Goal: Ask a question

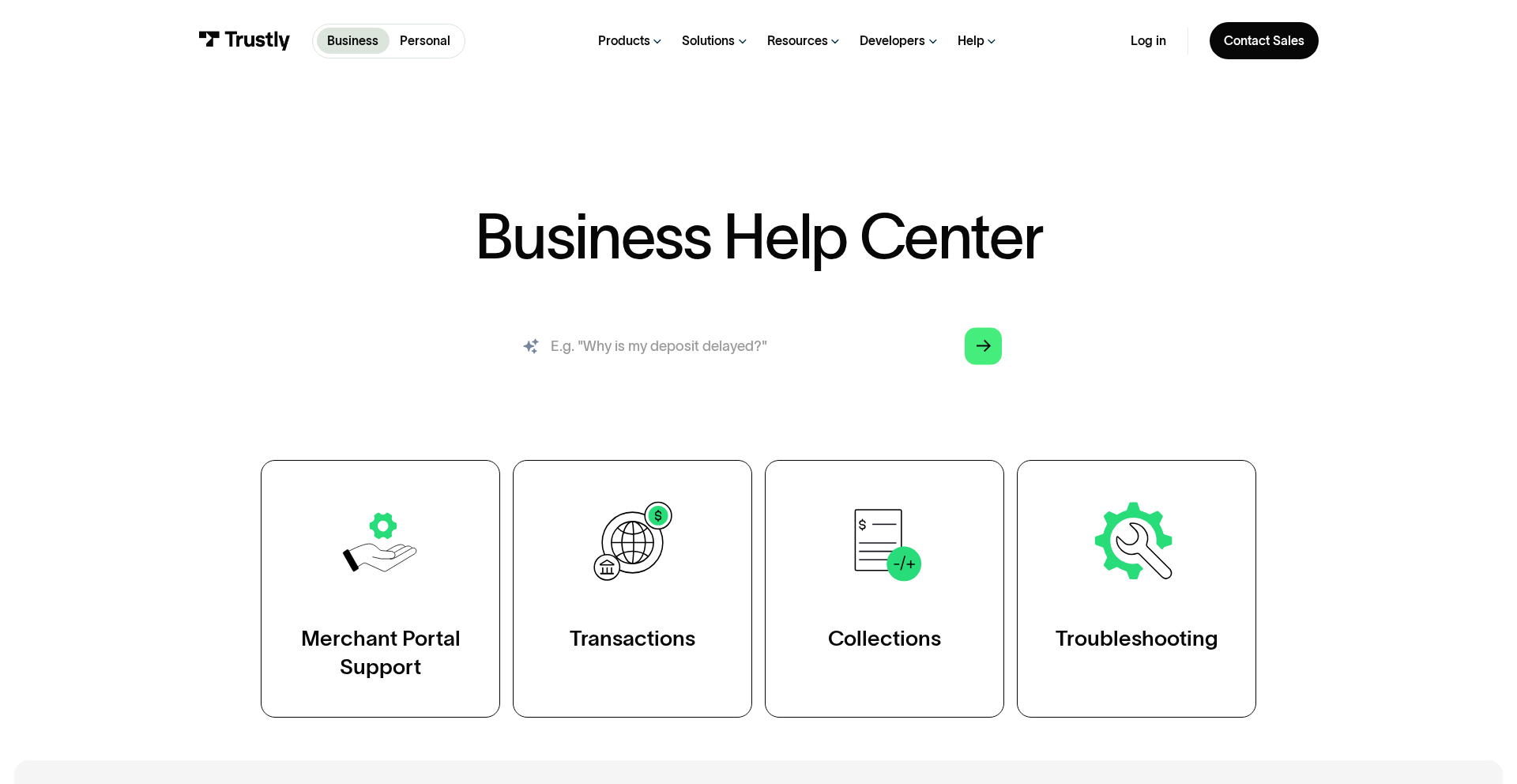
click at [703, 347] on input "search" at bounding box center [758, 346] width 516 height 57
type input "Why is my deposit delayed?"
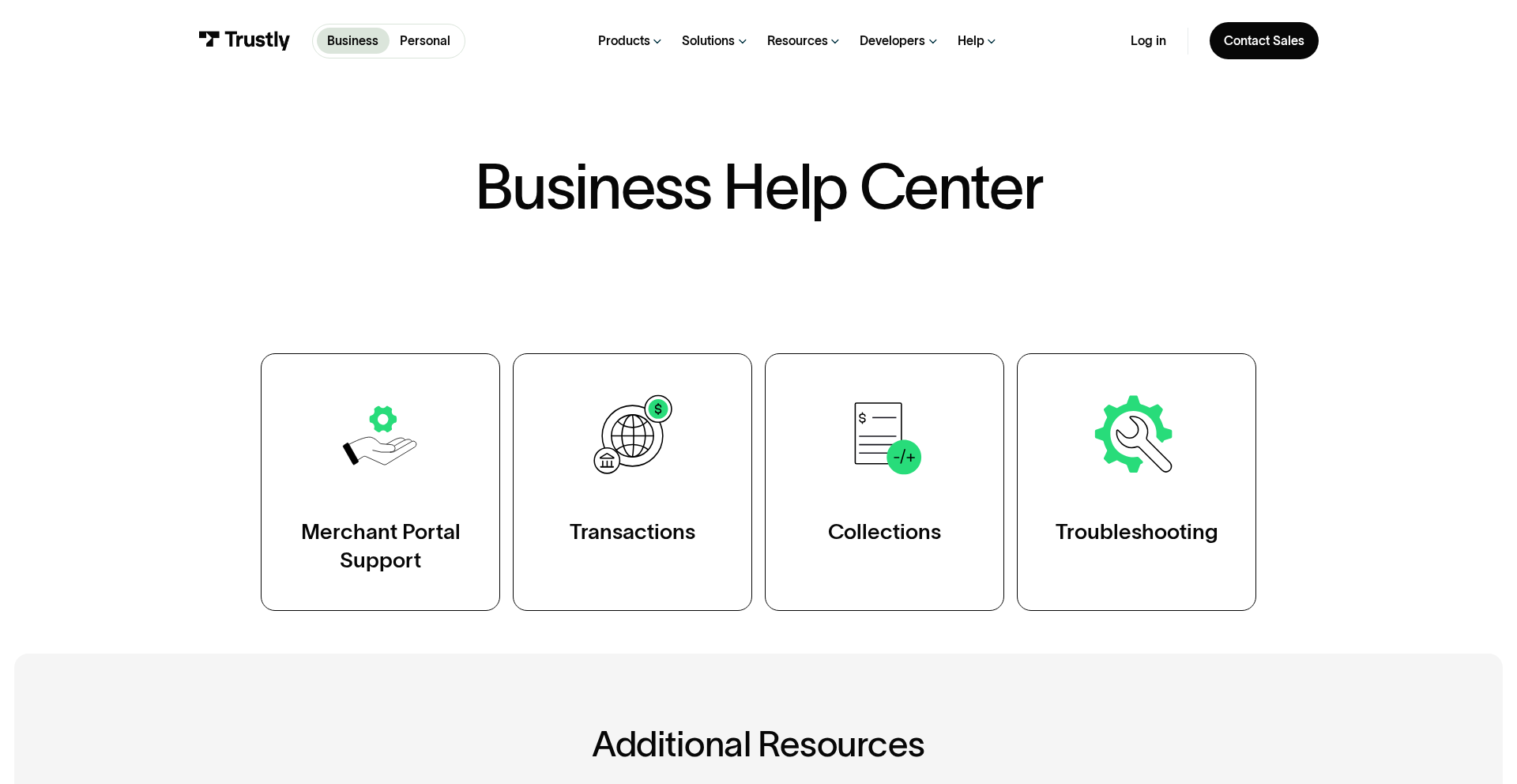
scroll to position [49, 0]
click at [640, 326] on div "Business Help Center Business Help Center / Merchant Portal Support / Viewing A…" at bounding box center [758, 384] width 1031 height 455
click at [625, 293] on div "Business Help Center Business Help Center / Merchant Portal Support / Viewing A…" at bounding box center [758, 384] width 1031 height 455
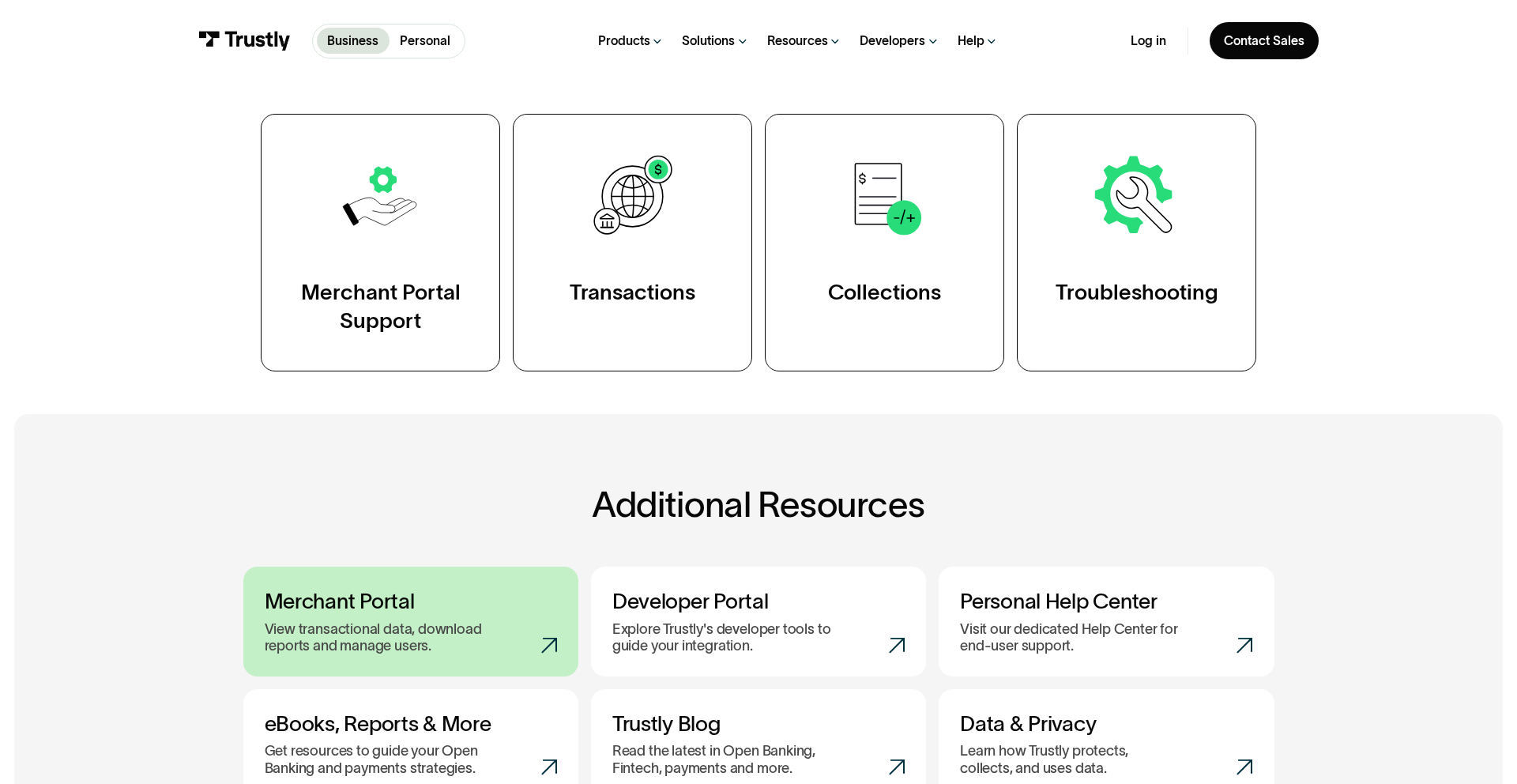
scroll to position [14, 0]
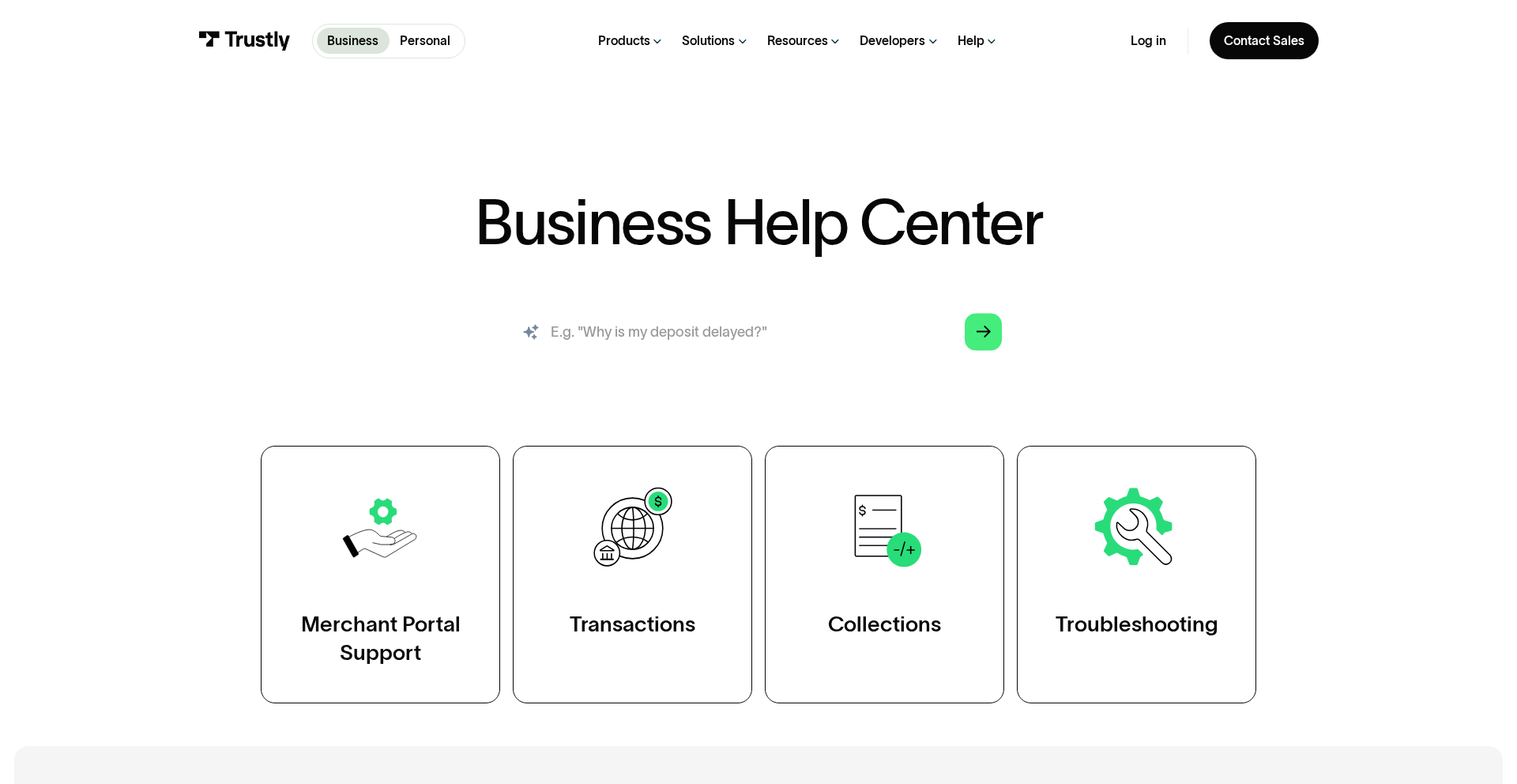
click at [643, 332] on input "search" at bounding box center [758, 331] width 516 height 57
type input "Why is my deposit delayed?"
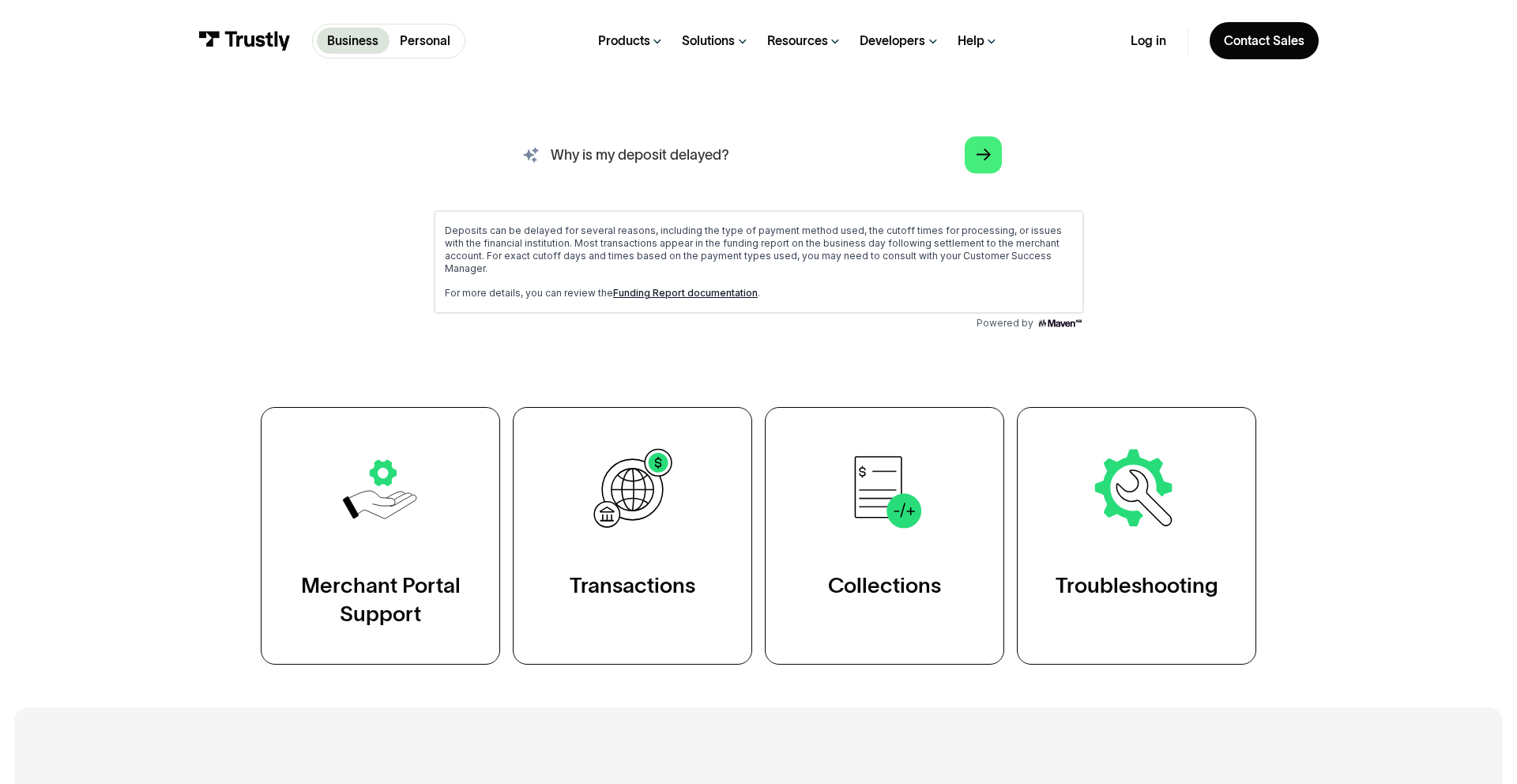
scroll to position [194, 0]
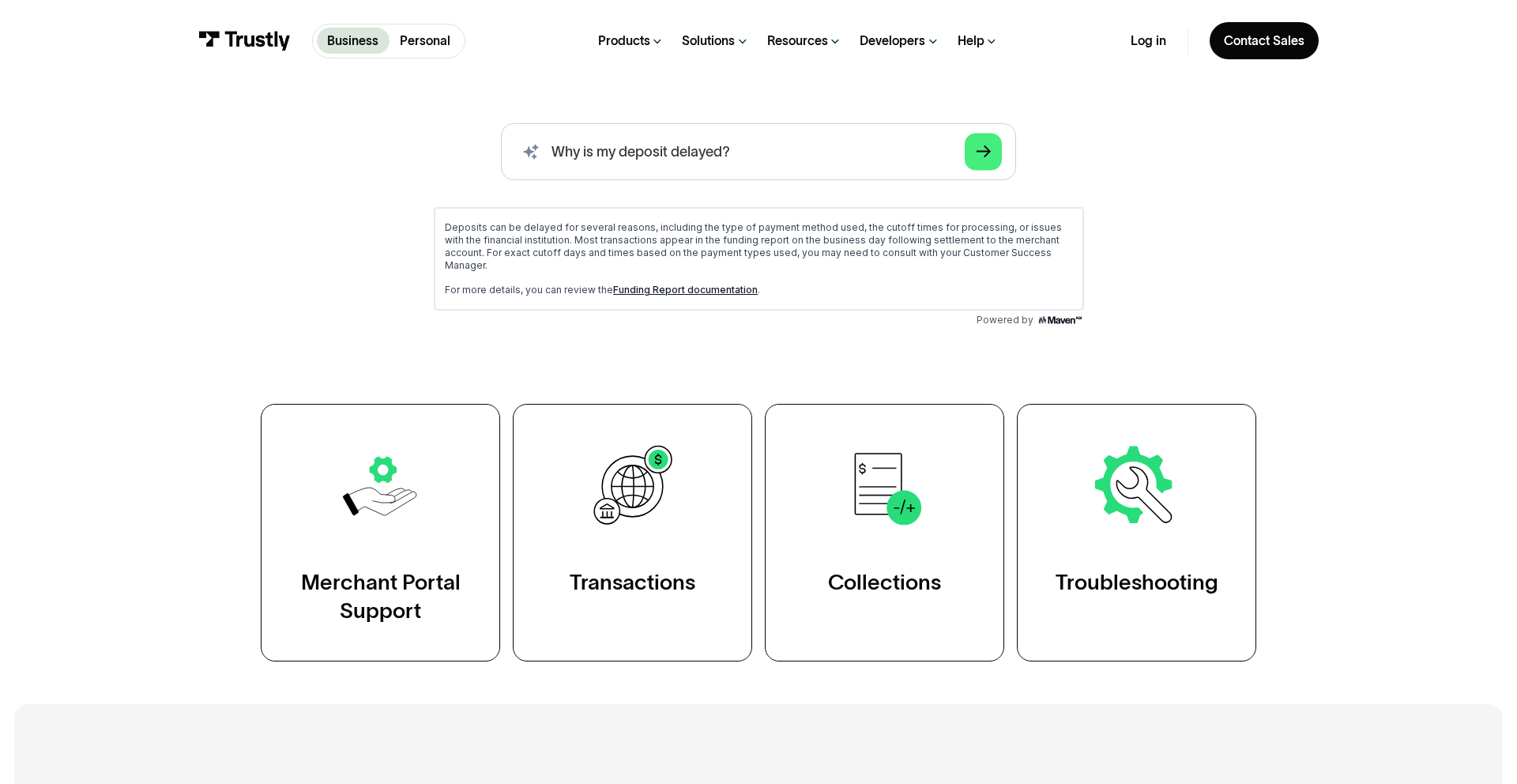
click at [675, 282] on link "Funding Report documentation" at bounding box center [685, 288] width 144 height 12
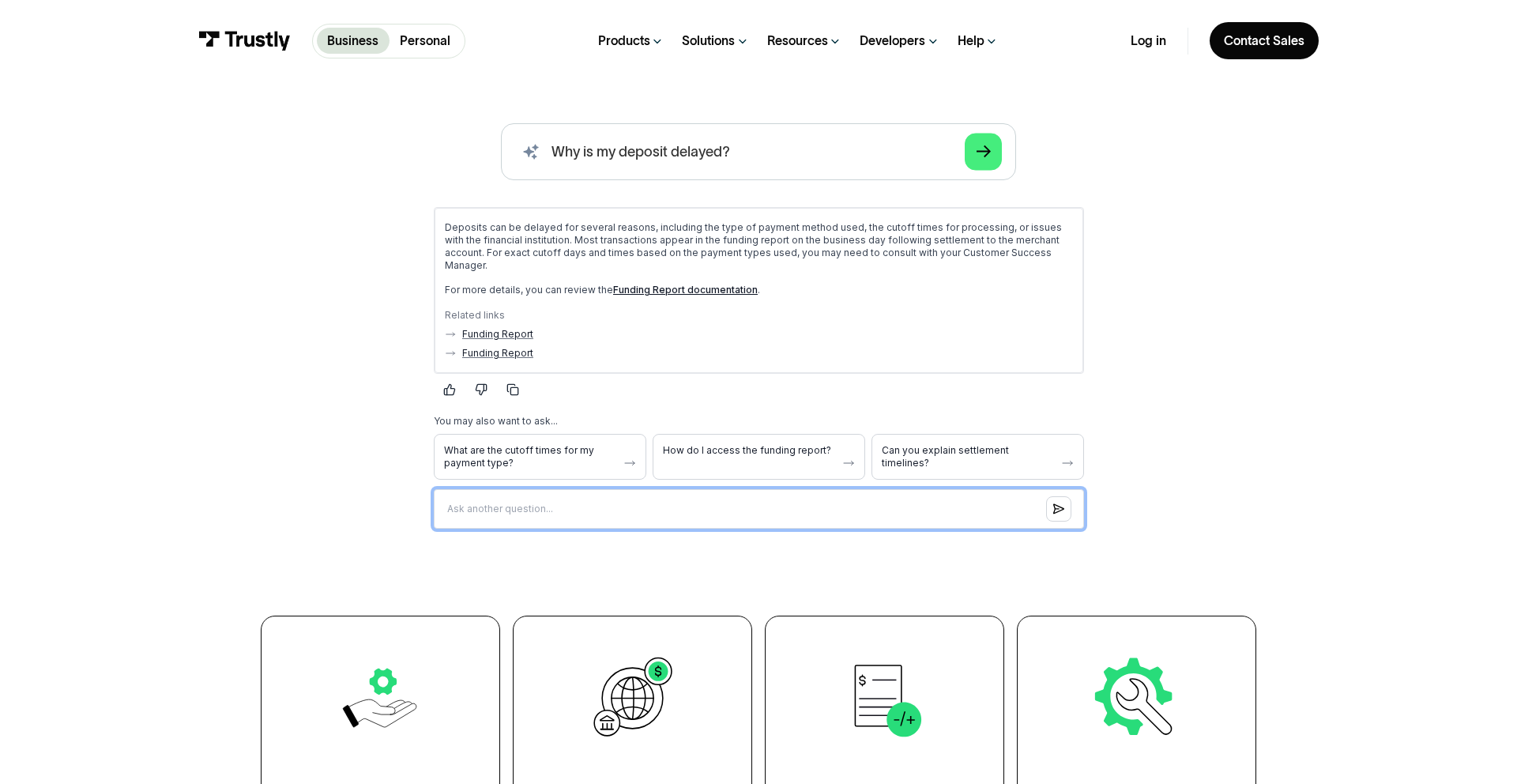
click at [838, 496] on input "Question box" at bounding box center [758, 508] width 651 height 39
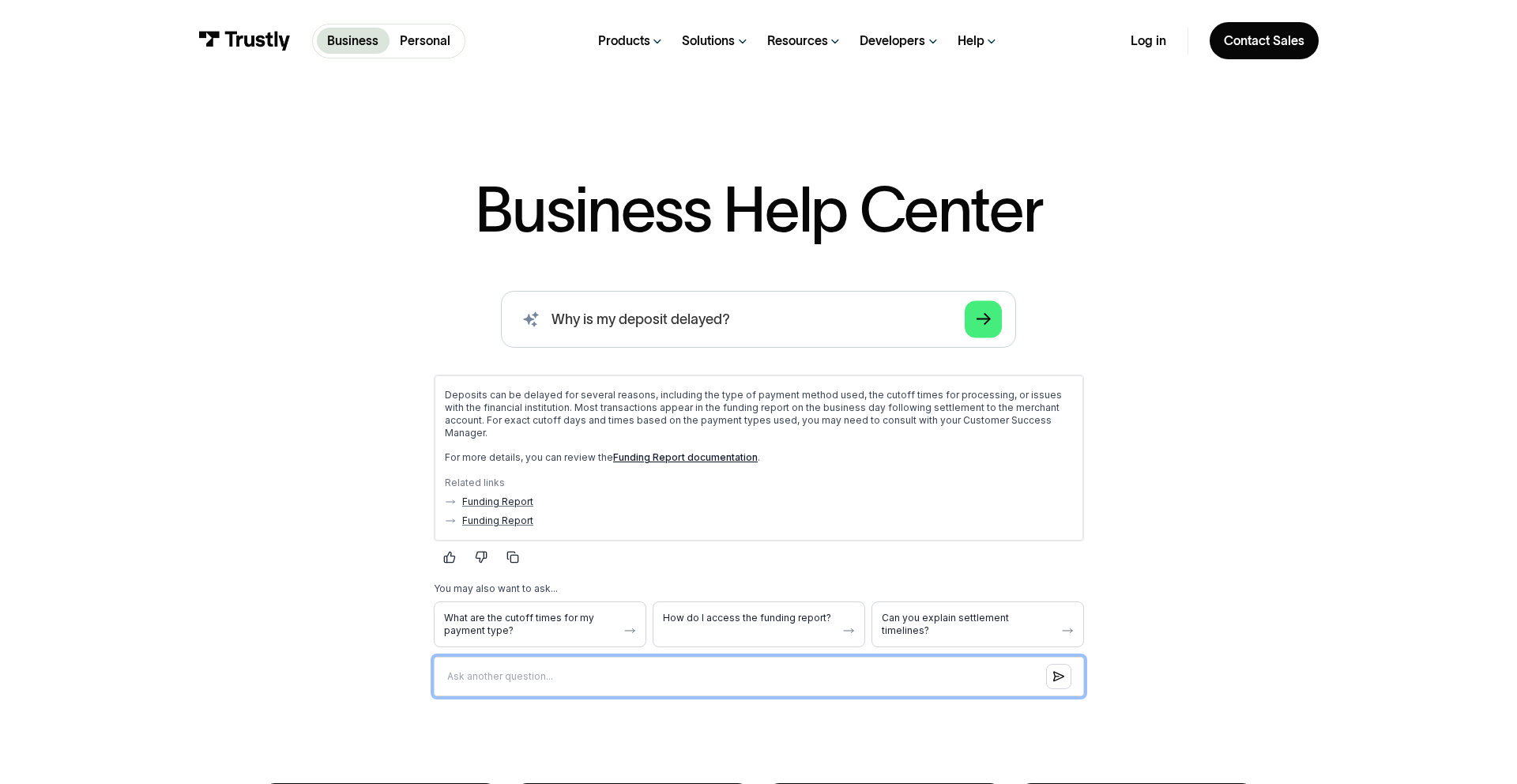
scroll to position [7, 0]
